Goal: Task Accomplishment & Management: Use online tool/utility

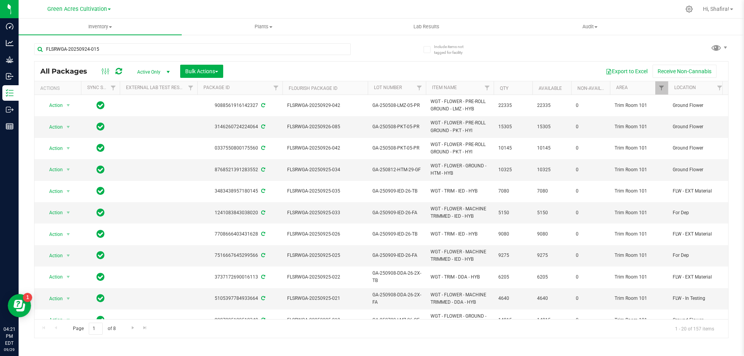
type input "FLSRWGA-20250924-015"
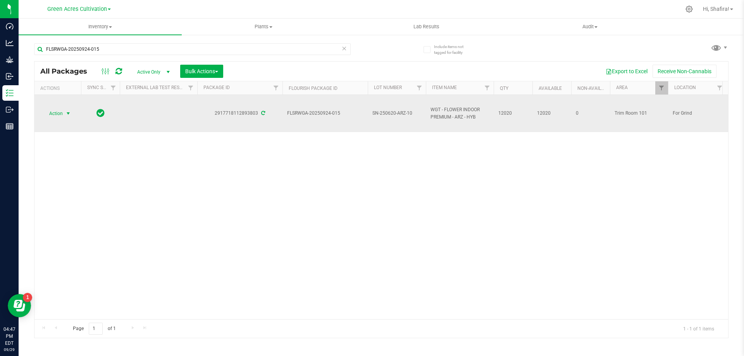
click at [68, 112] on span "select" at bounding box center [68, 113] width 6 height 6
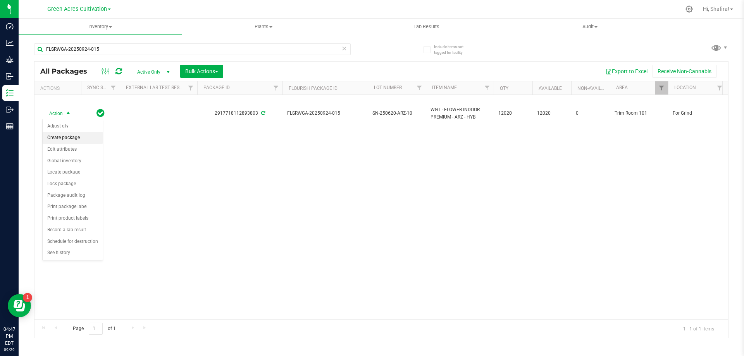
click at [69, 138] on li "Create package" at bounding box center [73, 138] width 60 height 12
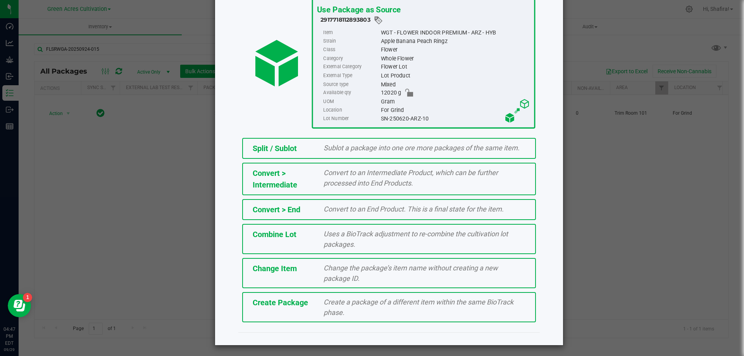
scroll to position [56, 0]
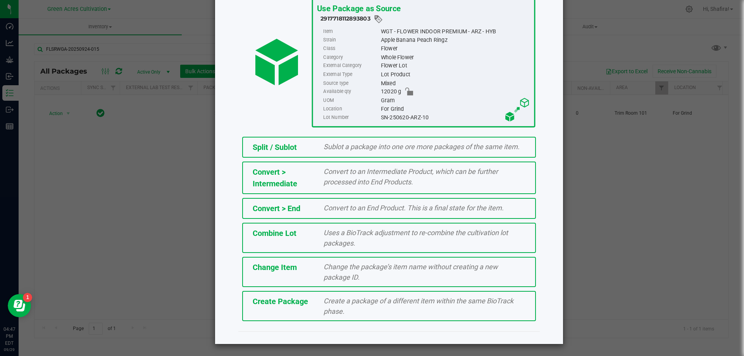
click at [344, 308] on div "Create a package of a different item within the same BioTrack phase." at bounding box center [424, 306] width 213 height 21
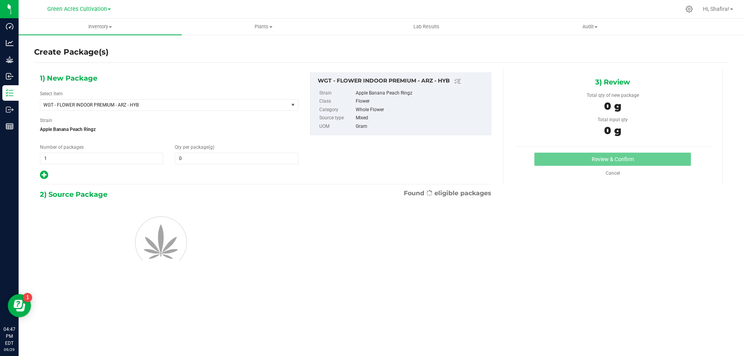
type input "0.0000"
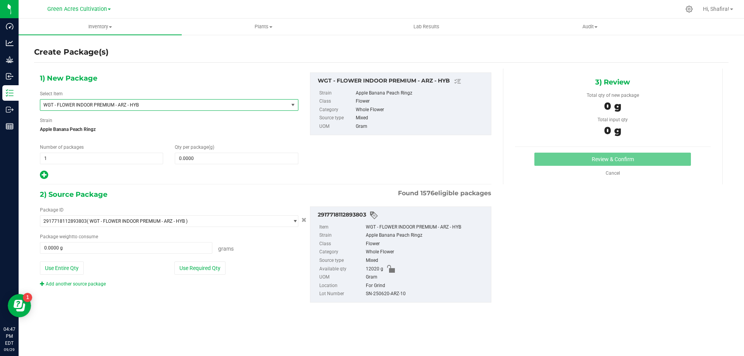
click at [97, 107] on span "WGT - FLOWER INDOOR PREMIUM - ARZ - HYB" at bounding box center [159, 104] width 232 height 5
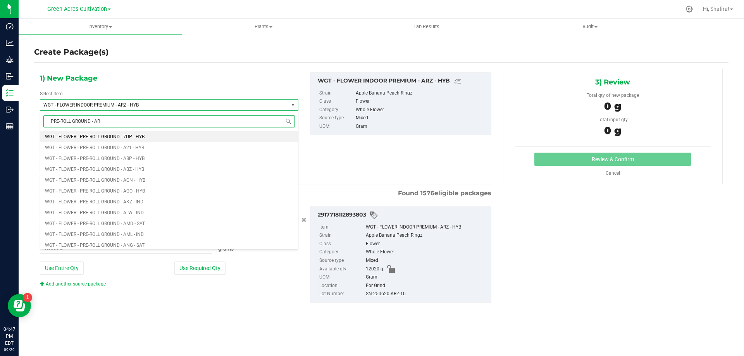
type input "PRE-ROLL GROUND - ARZ"
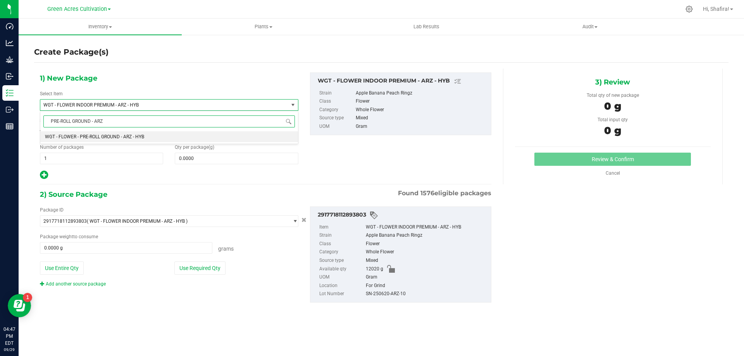
click at [134, 137] on span "WGT - FLOWER - PRE-ROLL GROUND - ARZ - HYB" at bounding box center [94, 136] width 99 height 5
type input "0.0000"
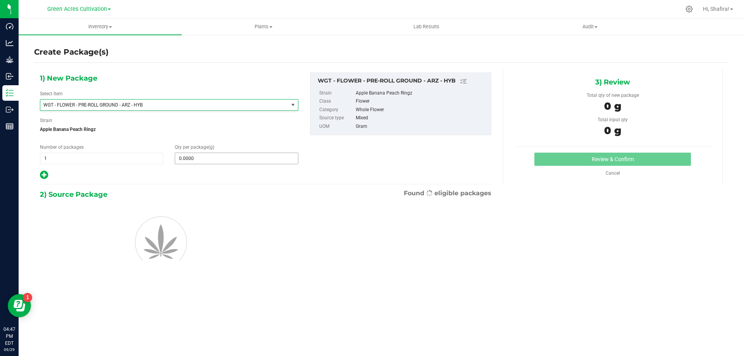
scroll to position [163955, 0]
click at [204, 165] on div "1) New Package Select Item WGT - FLOWER - PRE-ROLL GROUND - ARZ - HYB WGT - FLO…" at bounding box center [169, 126] width 270 height 108
click at [207, 160] on span at bounding box center [236, 159] width 123 height 12
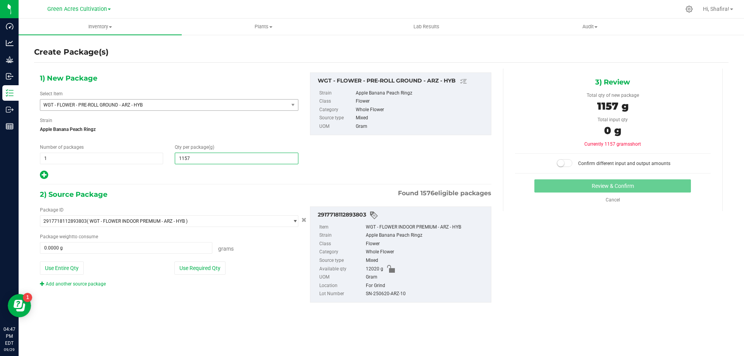
type input "11570"
type input "11,570.0000"
click at [223, 270] on button "Use Required Qty" at bounding box center [199, 267] width 51 height 13
type input "11570.0000 g"
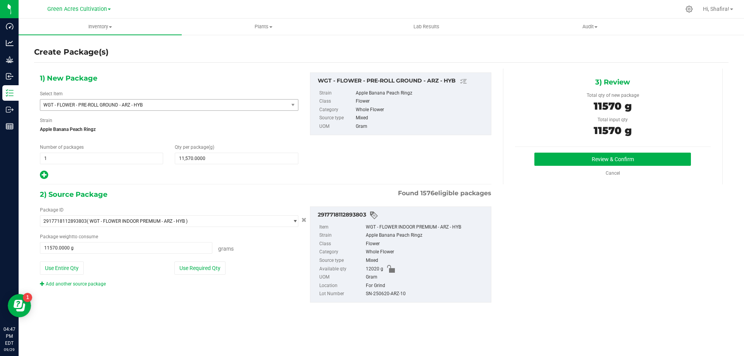
click at [385, 294] on div "SN-250620-ARZ-10" at bounding box center [426, 294] width 121 height 9
copy div "SN-250620-ARZ-10"
click at [571, 159] on button "Review & Confirm" at bounding box center [612, 159] width 156 height 13
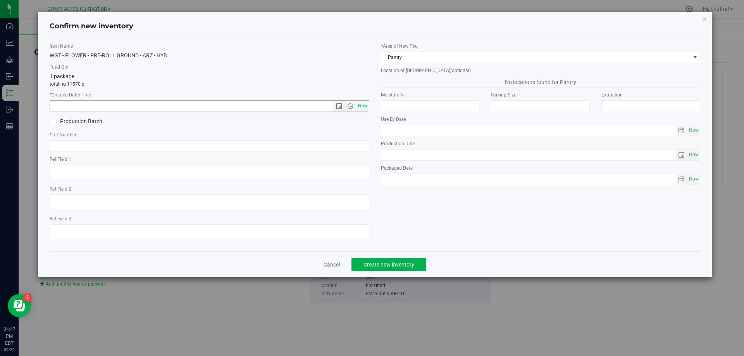
click at [360, 104] on span "Now" at bounding box center [362, 105] width 13 height 11
type input "[DATE] 4:47 PM"
paste input "SN-250620-ARZ-10"
type input "SN-250620-ARZ-10-PR"
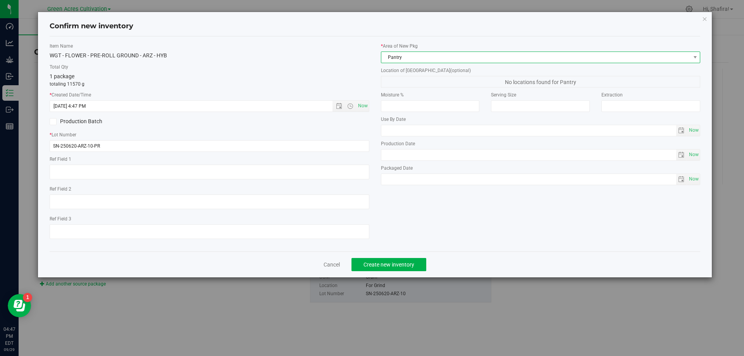
click at [456, 55] on span "Pantry" at bounding box center [535, 57] width 309 height 11
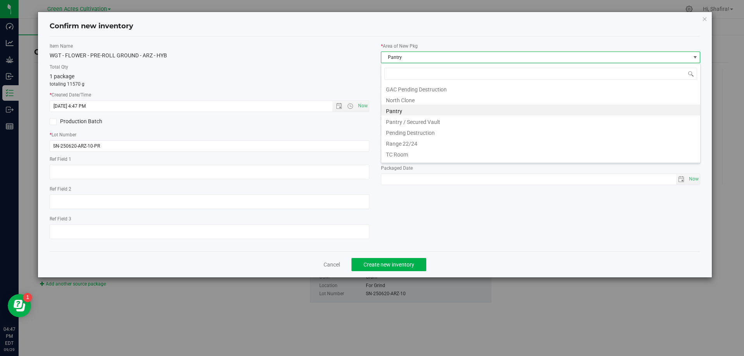
scroll to position [118, 0]
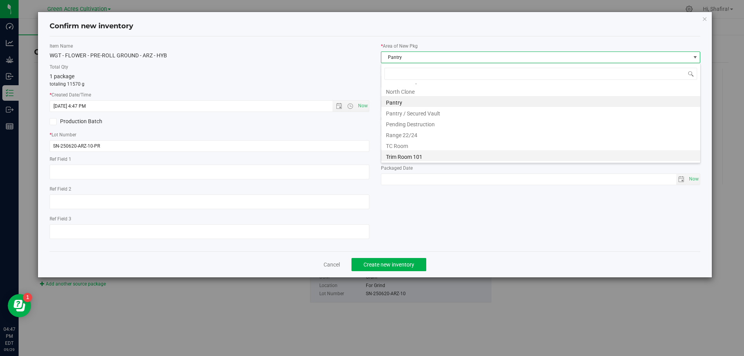
drag, startPoint x: 427, startPoint y: 161, endPoint x: 421, endPoint y: 125, distance: 36.5
click at [427, 160] on li "Trim Room 101" at bounding box center [540, 155] width 319 height 11
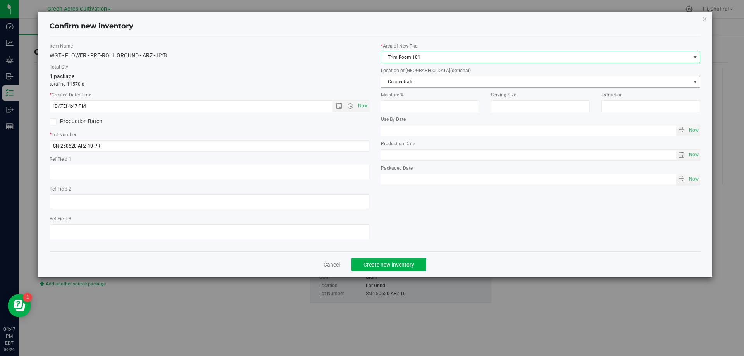
click at [426, 86] on span "Concentrate" at bounding box center [535, 81] width 309 height 11
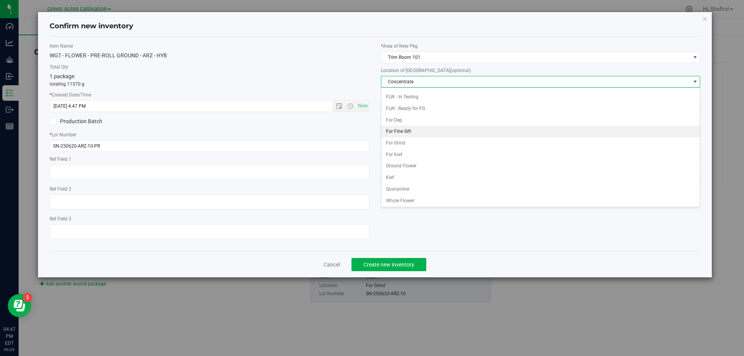
scroll to position [79, 0]
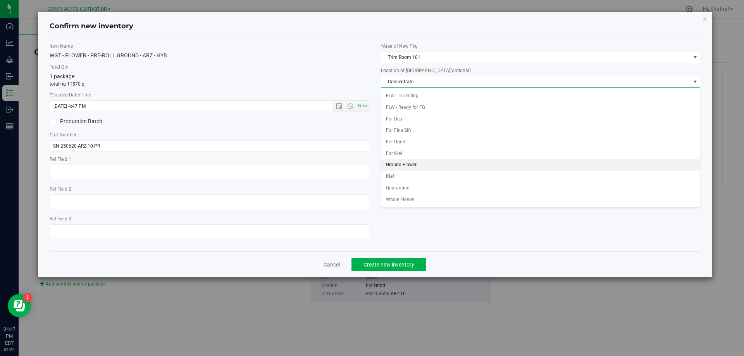
click at [408, 166] on li "Ground Flower" at bounding box center [540, 165] width 319 height 12
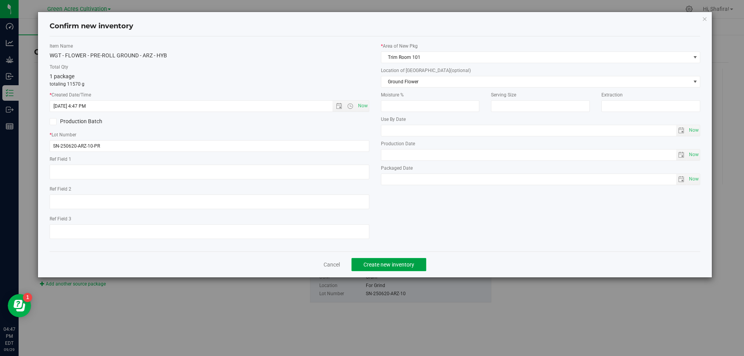
click at [388, 269] on button "Create new inventory" at bounding box center [388, 264] width 75 height 13
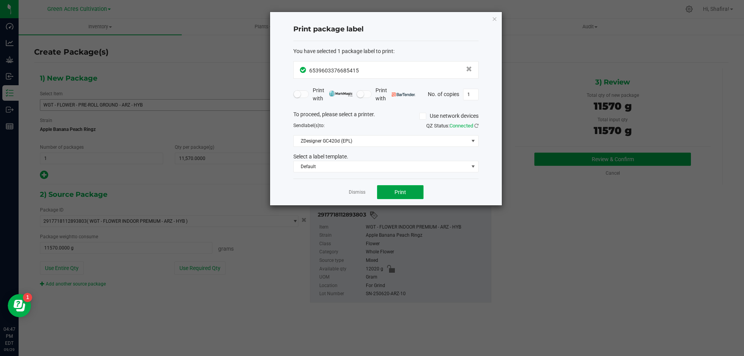
click at [401, 194] on span "Print" at bounding box center [400, 192] width 12 height 6
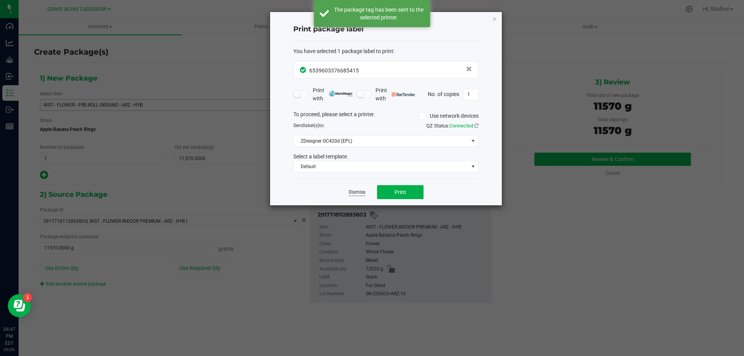
click at [353, 194] on link "Dismiss" at bounding box center [357, 192] width 17 height 7
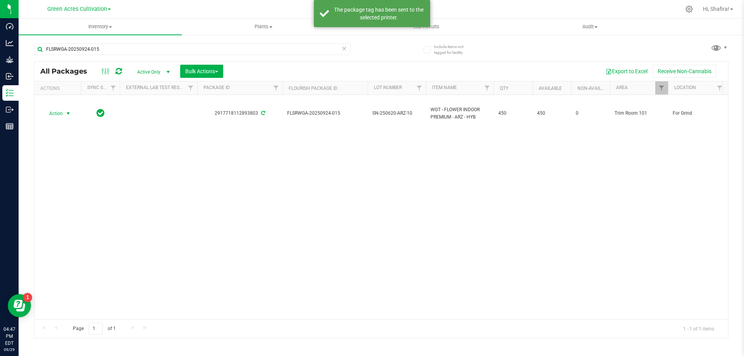
click at [57, 114] on span "Action" at bounding box center [52, 113] width 21 height 11
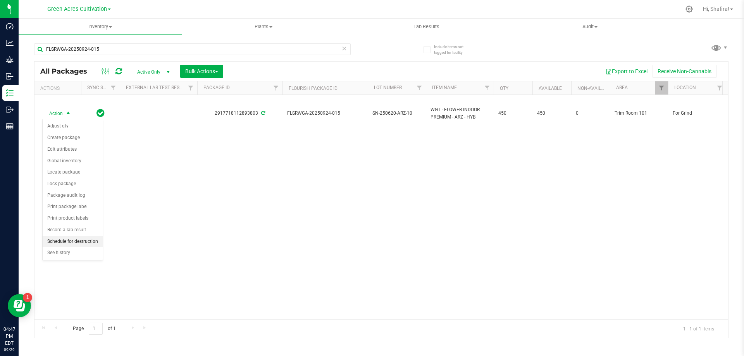
click at [79, 239] on li "Schedule for destruction" at bounding box center [73, 242] width 60 height 12
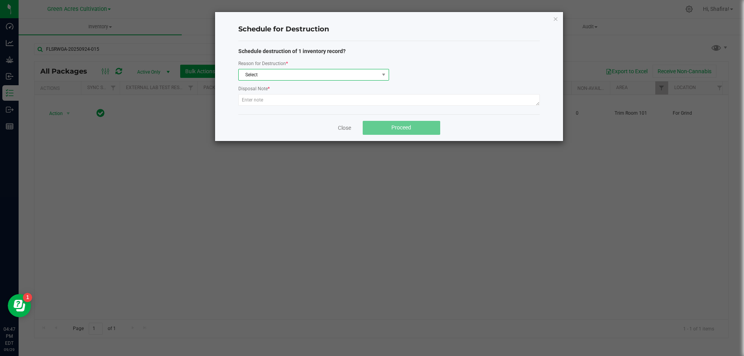
click at [312, 74] on span "Select" at bounding box center [309, 74] width 140 height 11
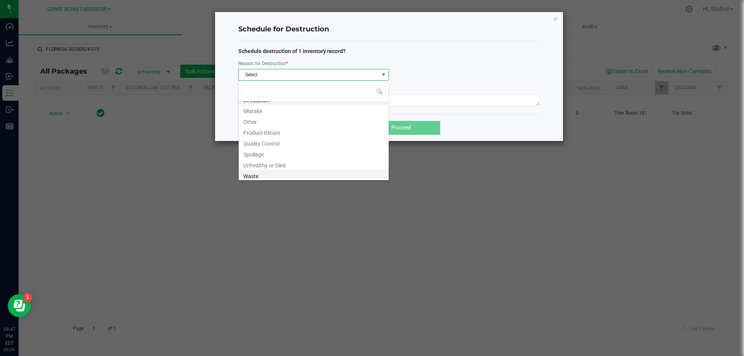
scroll to position [9, 0]
click at [315, 176] on li "Waste" at bounding box center [314, 173] width 150 height 11
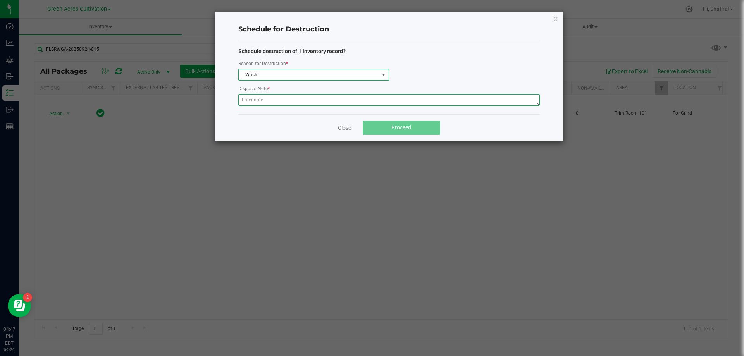
click at [289, 98] on textarea at bounding box center [388, 100] width 301 height 12
type textarea "POST GRINDER WASTE"
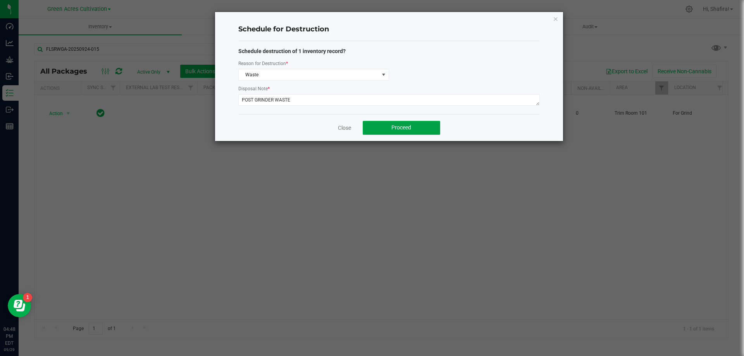
click at [390, 133] on button "Proceed" at bounding box center [401, 128] width 77 height 14
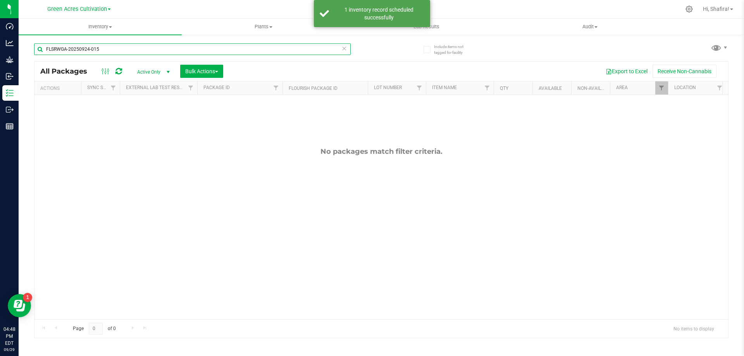
click at [117, 48] on input "FLSRWGA-20250924-015" at bounding box center [192, 49] width 316 height 12
